Goal: Information Seeking & Learning: Find specific fact

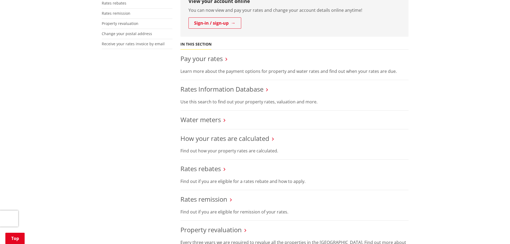
scroll to position [107, 0]
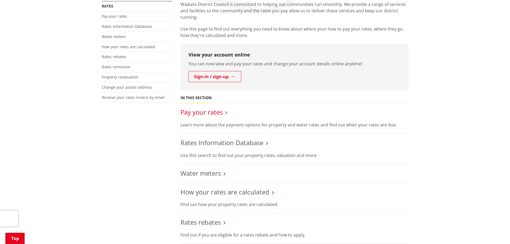
click at [190, 111] on link "Pay your rates" at bounding box center [201, 112] width 42 height 9
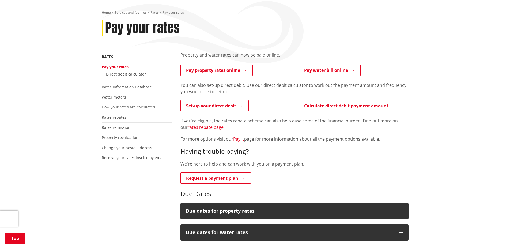
scroll to position [134, 0]
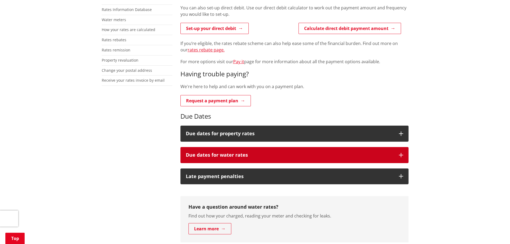
click at [213, 155] on h3 "Due dates for water rates" at bounding box center [290, 154] width 208 height 5
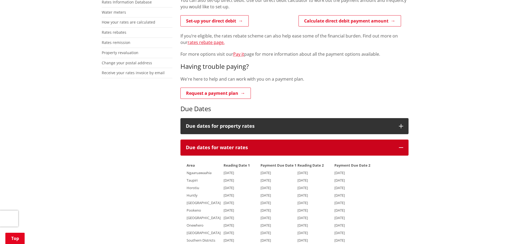
scroll to position [214, 0]
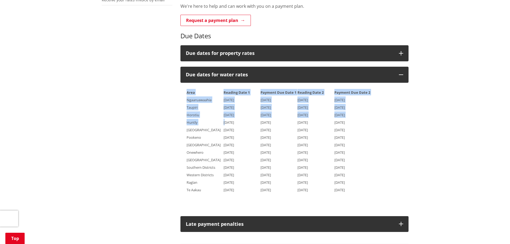
drag, startPoint x: 202, startPoint y: 121, endPoint x: 209, endPoint y: 124, distance: 7.3
click at [224, 120] on div "Area Reading Date 1 Payment Due Date 1 Reading Date 2 Payment Due Date 2 Ngaaru…" at bounding box center [294, 147] width 228 height 128
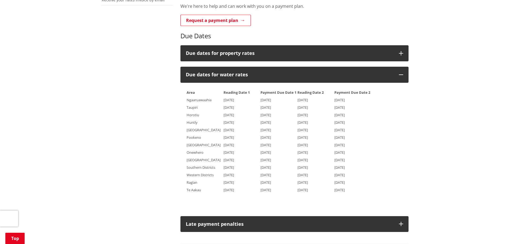
drag, startPoint x: 193, startPoint y: 127, endPoint x: 172, endPoint y: 127, distance: 21.7
click at [193, 127] on span "[GEOGRAPHIC_DATA]" at bounding box center [204, 129] width 34 height 5
click at [167, 127] on div "More from this section Rates Pay your rates Direct debit calculator Rates Infor…" at bounding box center [255, 150] width 315 height 512
